Goal: Find specific page/section: Find specific page/section

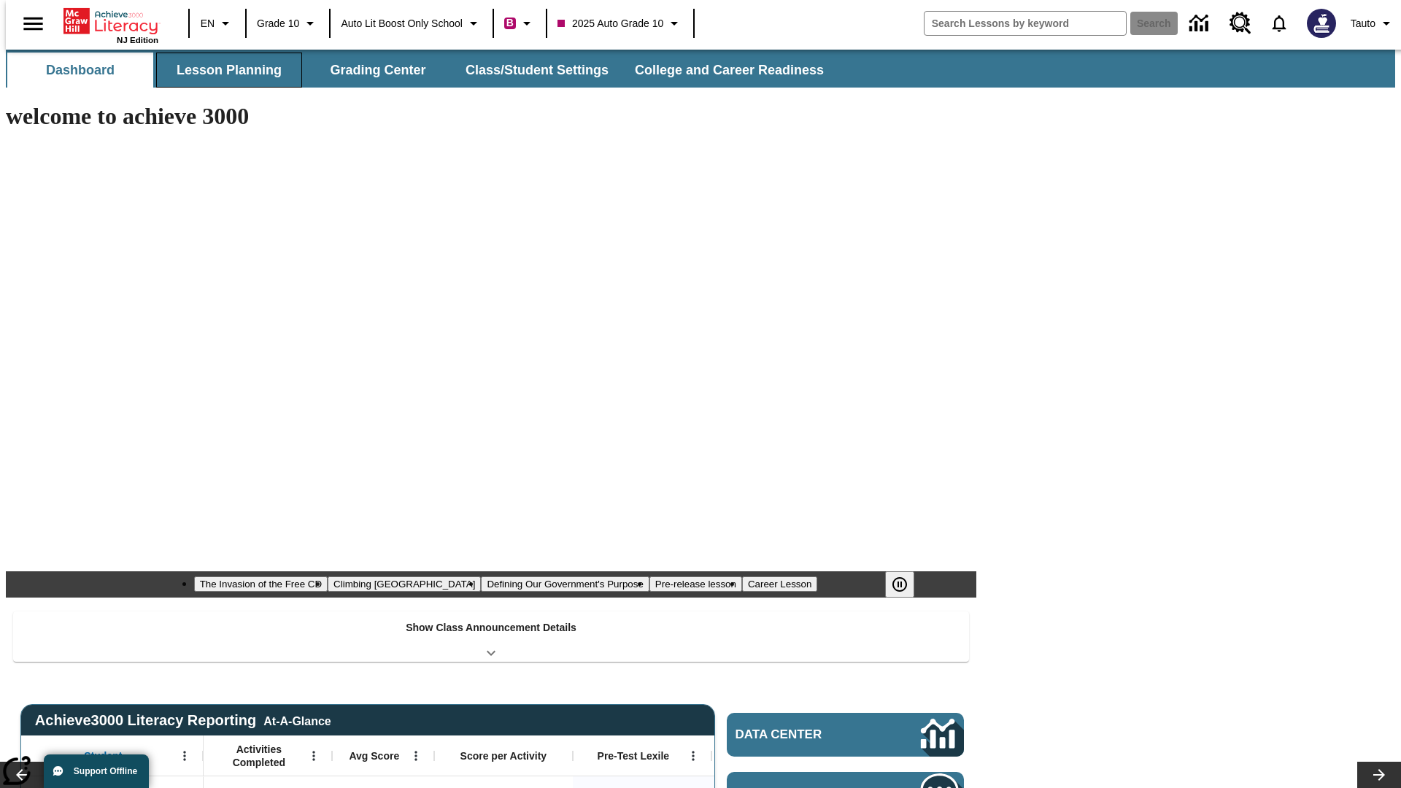
click at [223, 70] on button "Lesson Planning" at bounding box center [229, 70] width 146 height 35
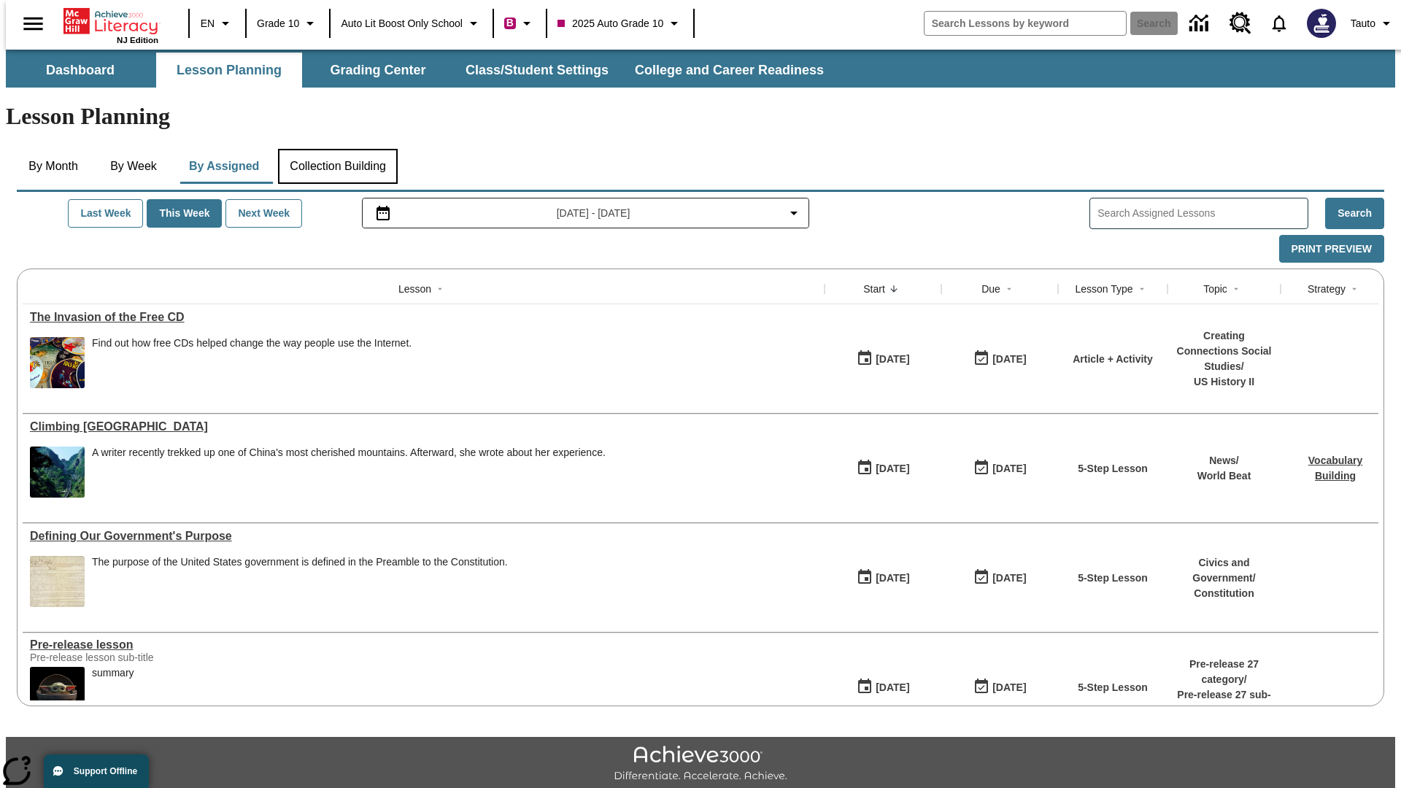
click at [337, 149] on button "Collection Building" at bounding box center [338, 166] width 120 height 35
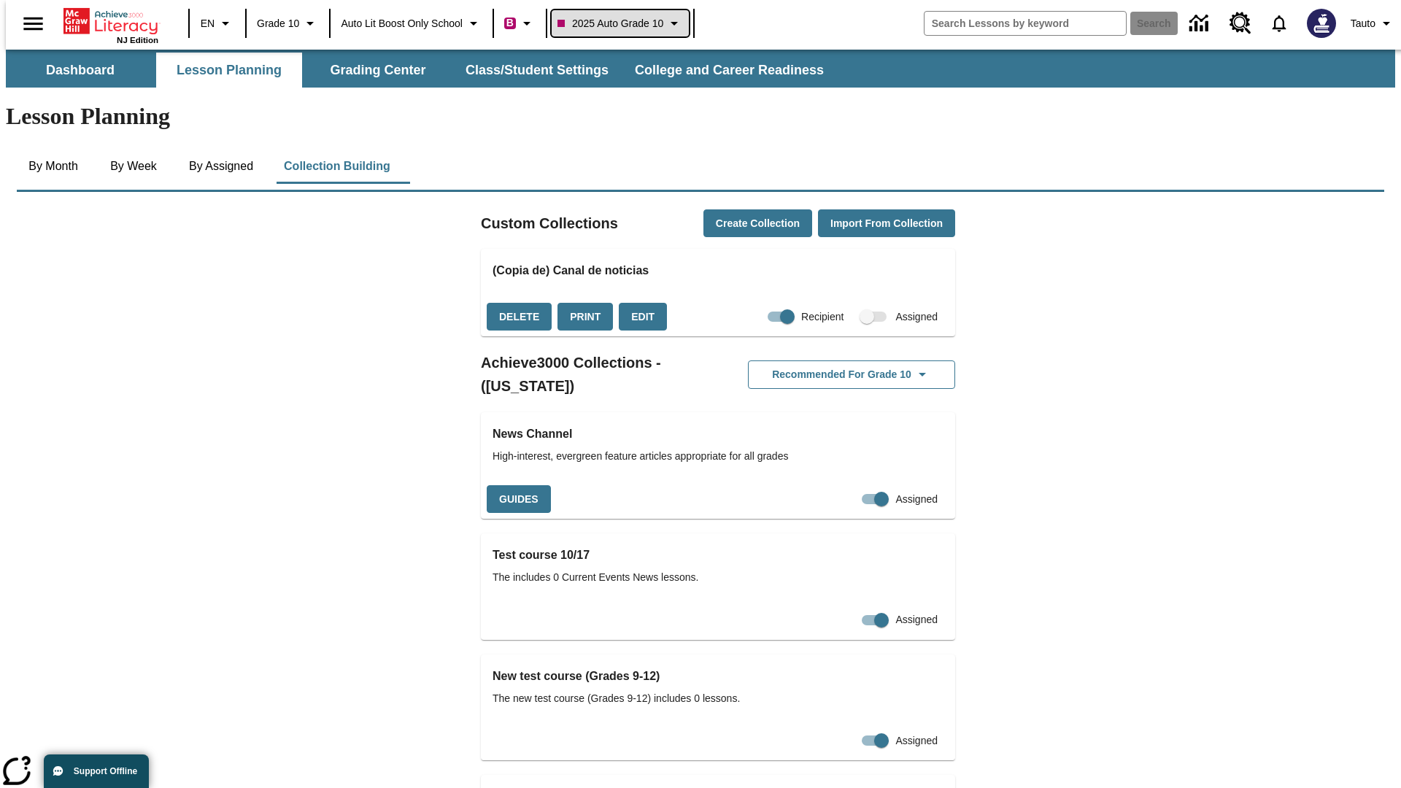
click at [625, 23] on span "2025 Auto Grade 10" at bounding box center [611, 23] width 106 height 15
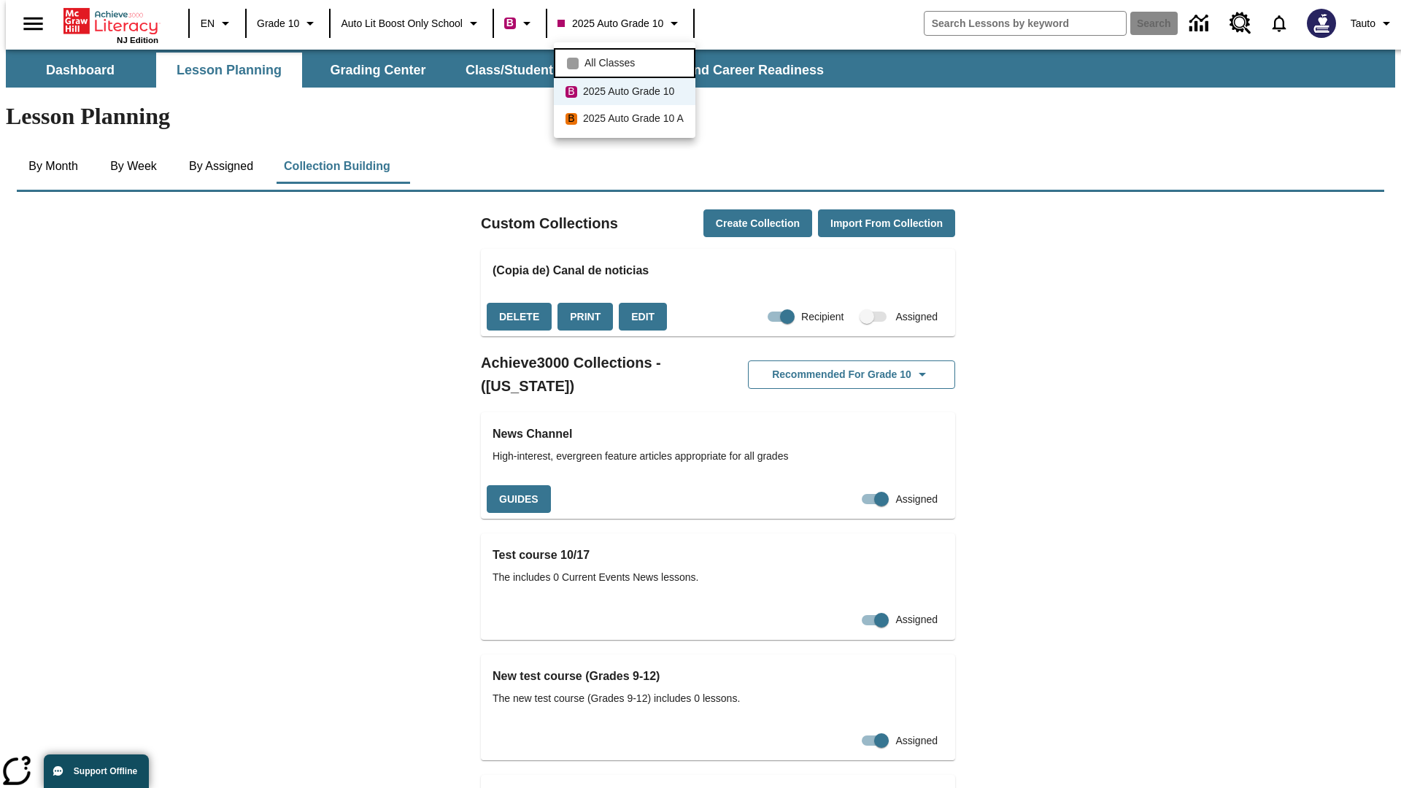
click at [627, 61] on span "All Classes" at bounding box center [610, 62] width 50 height 15
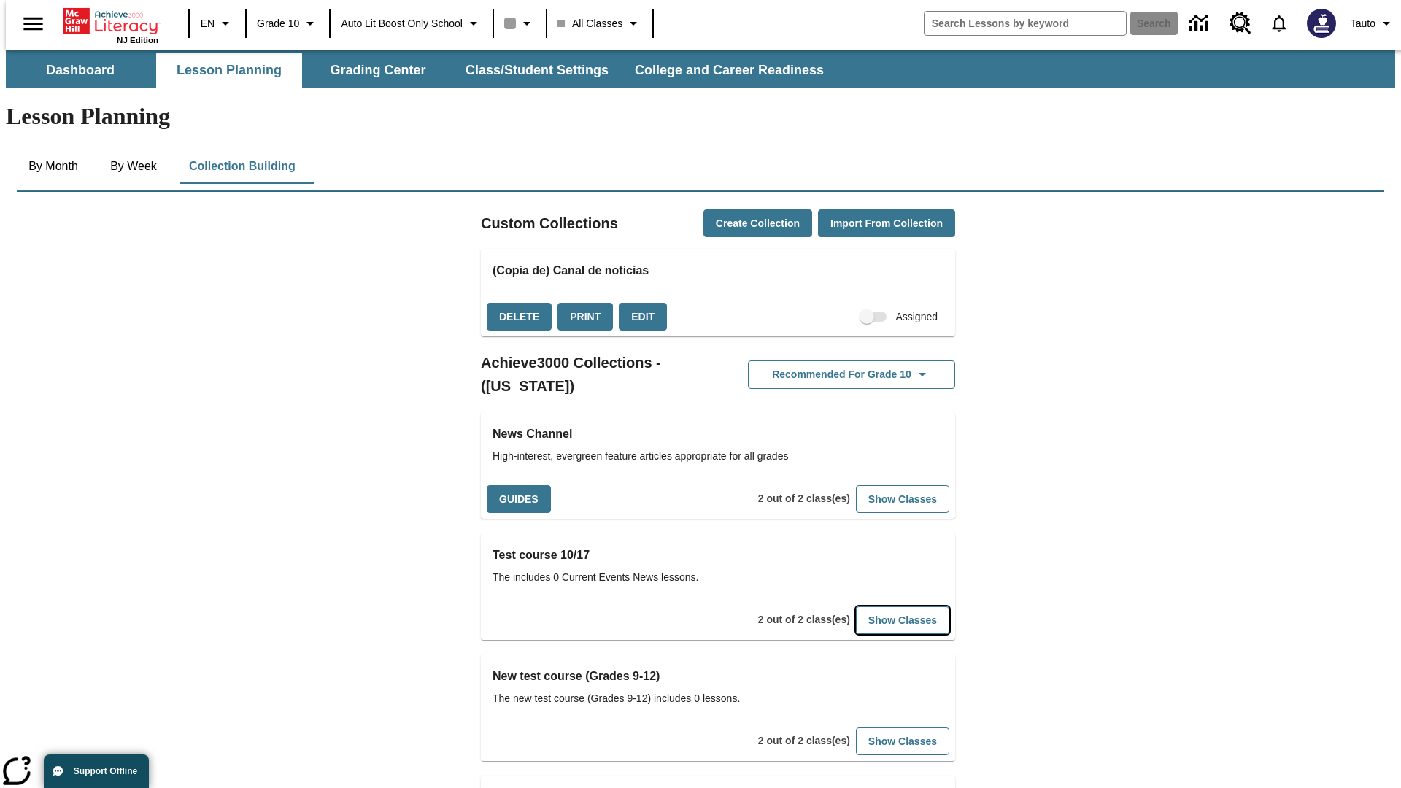
click at [880, 606] on button "Show Classes" at bounding box center [902, 620] width 93 height 28
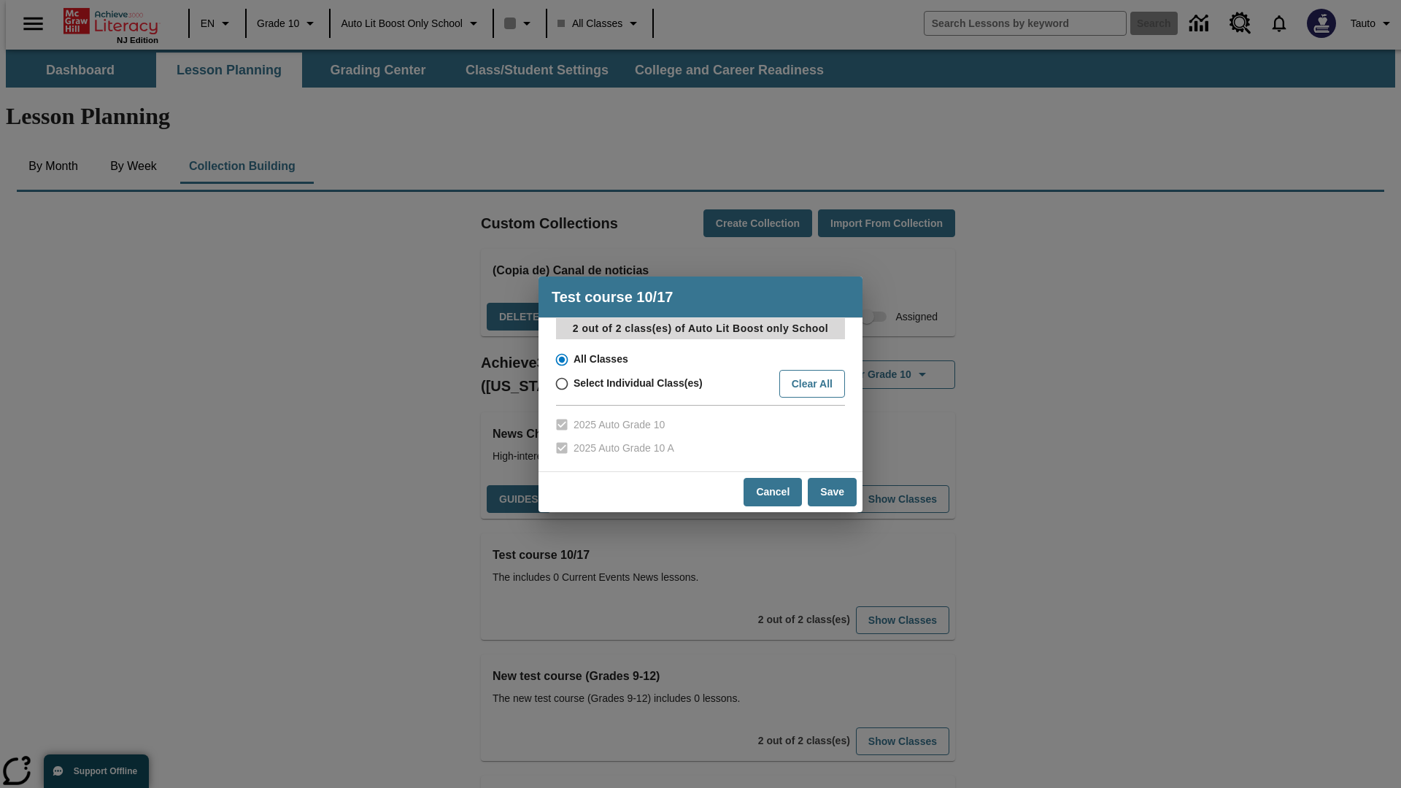
click at [560, 359] on input "All Classes" at bounding box center [561, 360] width 26 height 20
click at [774, 492] on button "Cancel" at bounding box center [773, 492] width 58 height 28
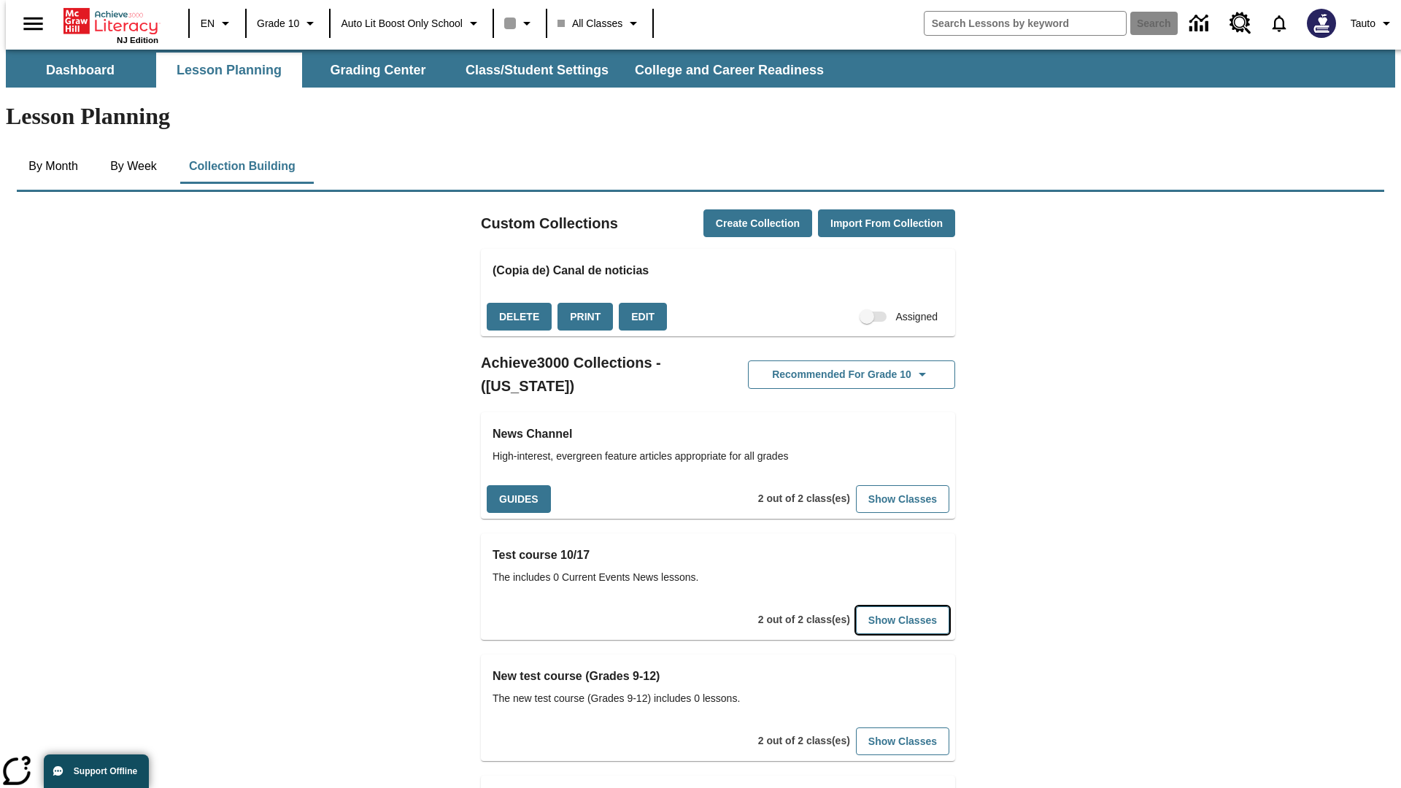
click at [880, 606] on button "Show Classes" at bounding box center [902, 620] width 93 height 28
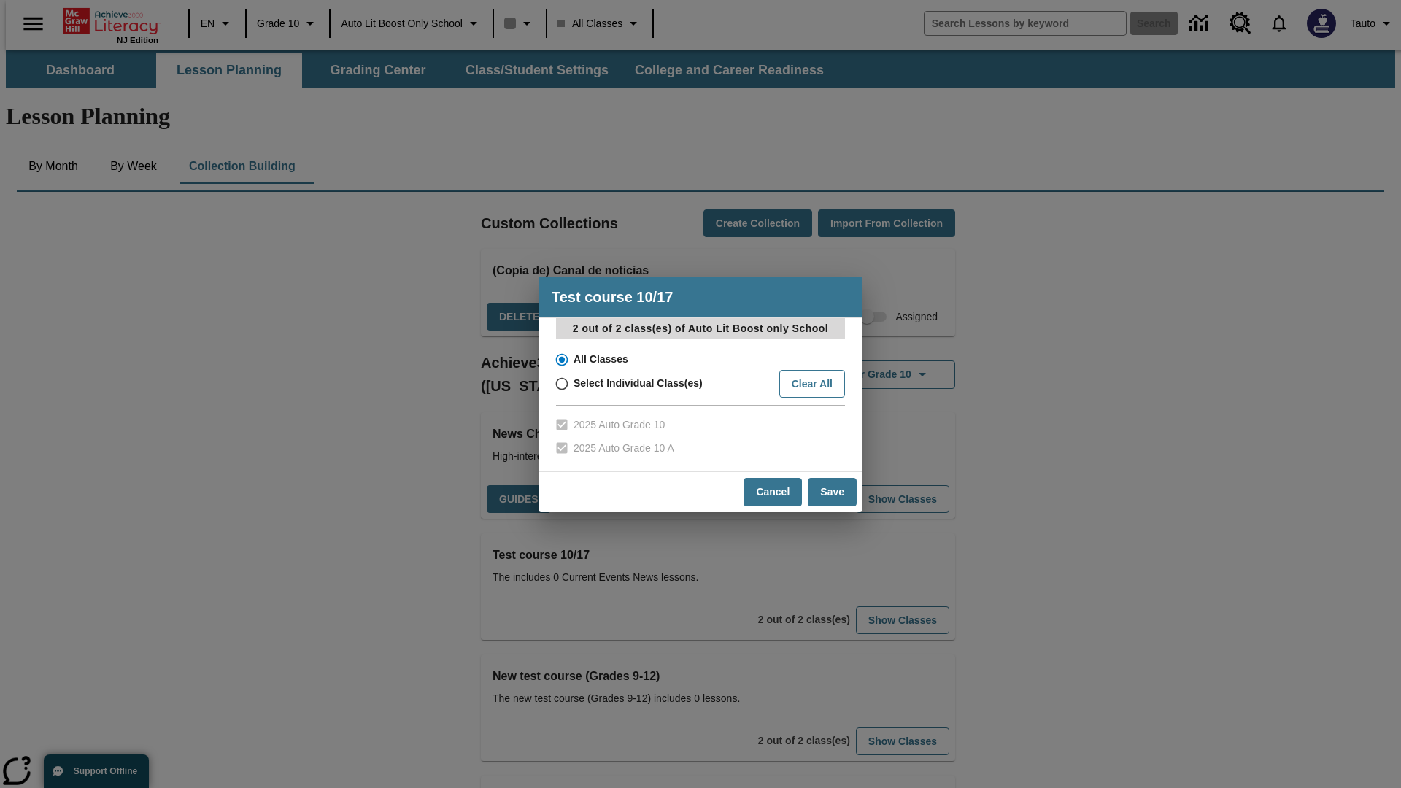
click at [560, 359] on input "All Classes" at bounding box center [561, 360] width 26 height 20
click at [833, 492] on button "Save" at bounding box center [832, 492] width 49 height 28
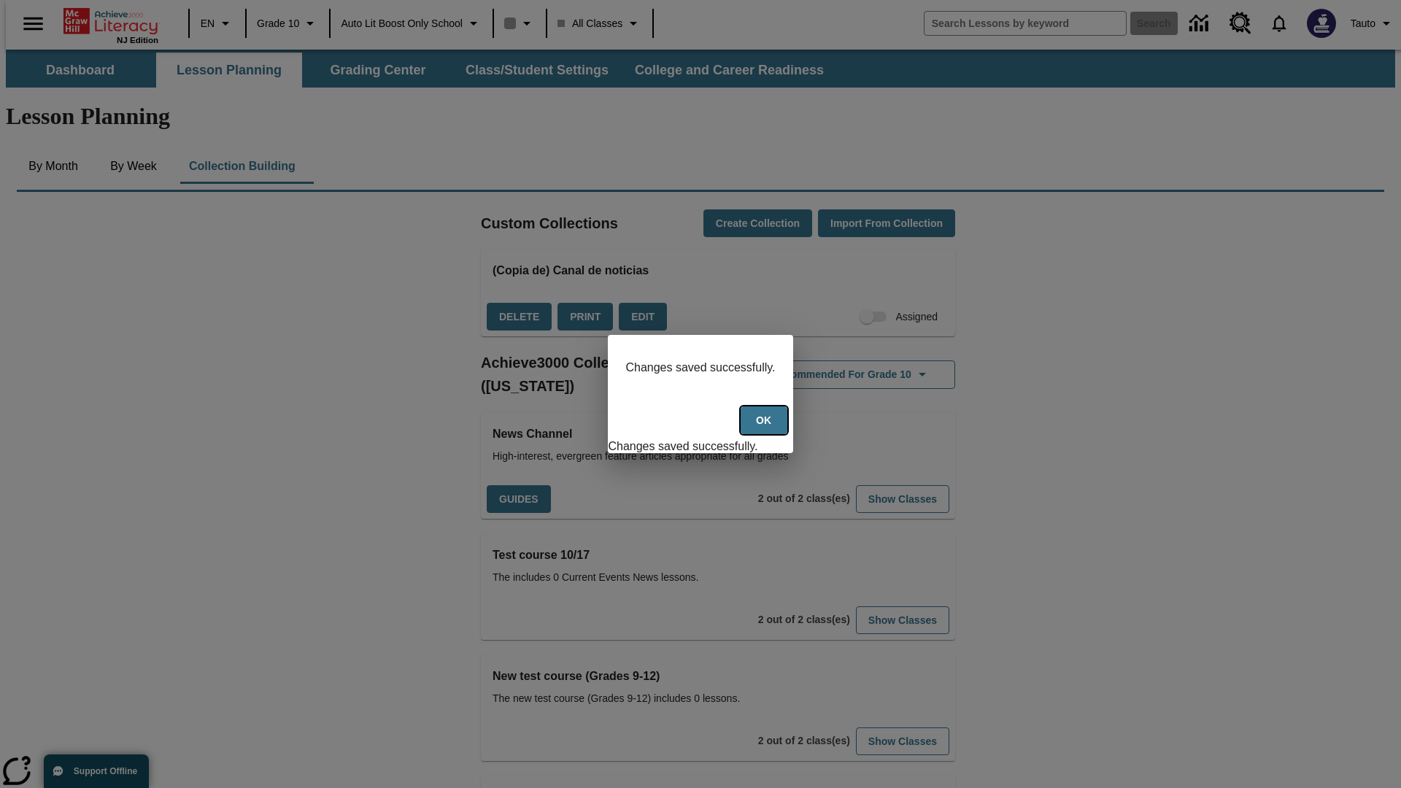
click at [765, 428] on button "Ok" at bounding box center [764, 420] width 47 height 28
